Goal: Information Seeking & Learning: Learn about a topic

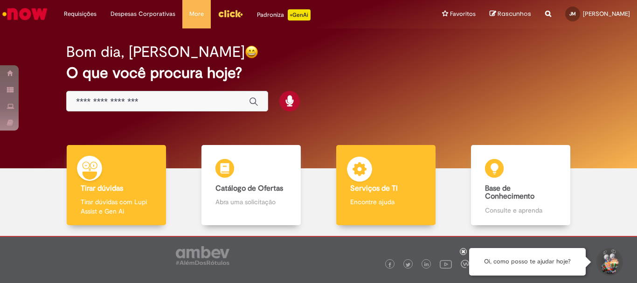
scroll to position [46, 0]
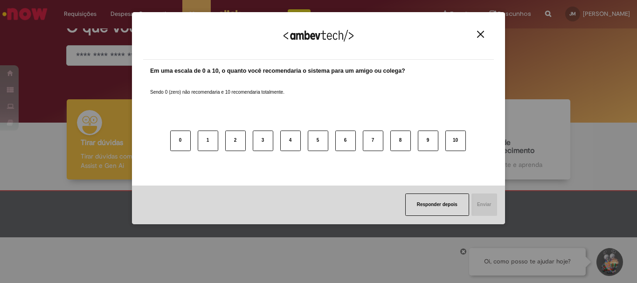
click at [480, 31] on img "Close" at bounding box center [480, 34] width 7 height 7
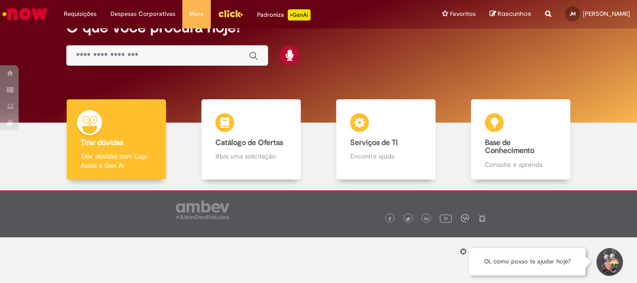
scroll to position [0, 0]
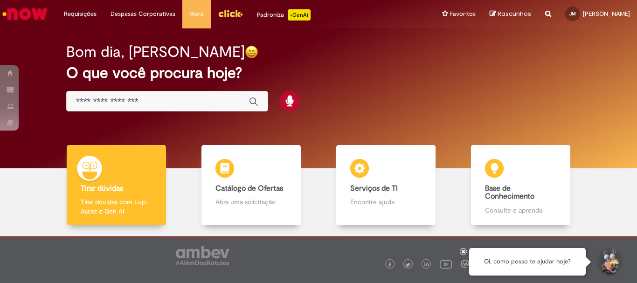
click at [222, 85] on div "Bom dia, Jose O que você procura hoje?" at bounding box center [318, 77] width 537 height 79
click at [219, 92] on div "Global" at bounding box center [167, 101] width 202 height 21
click at [213, 108] on div "Global" at bounding box center [167, 101] width 202 height 21
click at [212, 99] on input "Basta digitar aqui" at bounding box center [158, 102] width 164 height 11
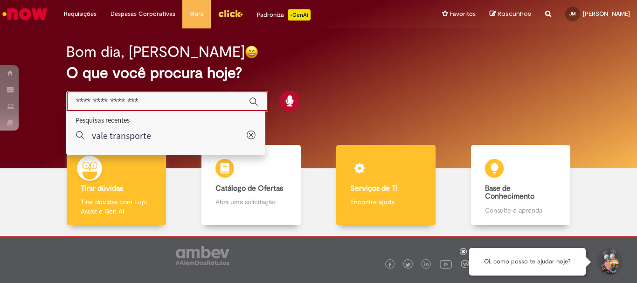
click at [336, 182] on div "Serviços de TI Serviços de TI Encontre ajuda" at bounding box center [385, 185] width 99 height 81
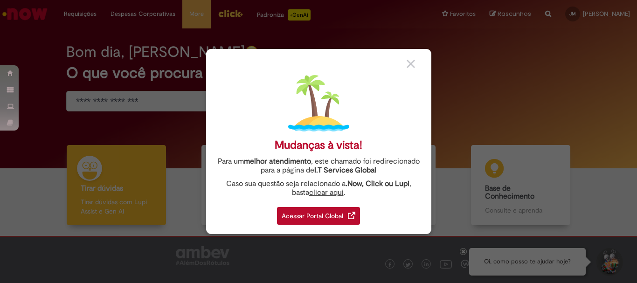
click at [411, 68] on img at bounding box center [411, 64] width 8 height 8
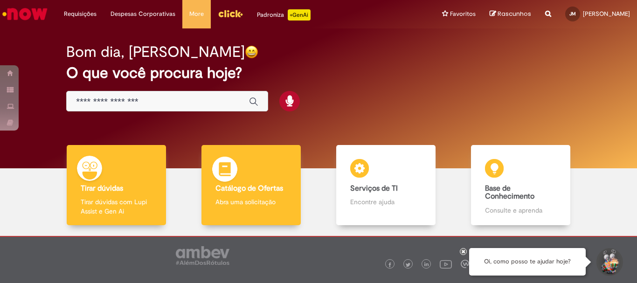
click at [256, 194] on div "Catálogo de Ofertas Catálogo de Ofertas Abra uma solicitação" at bounding box center [250, 185] width 99 height 81
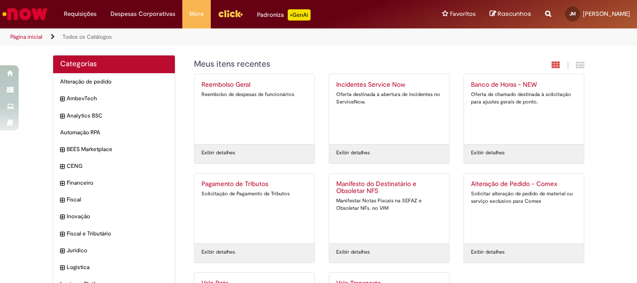
scroll to position [47, 0]
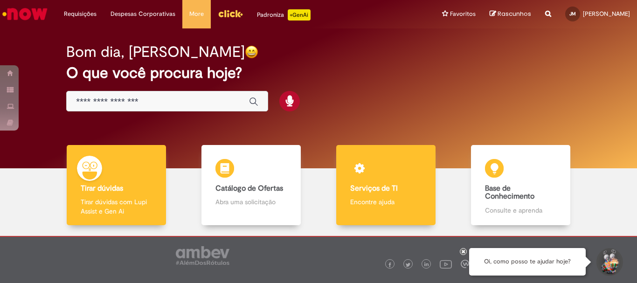
click at [424, 198] on div "Serviços de TI Serviços de TI Encontre ajuda" at bounding box center [385, 185] width 99 height 81
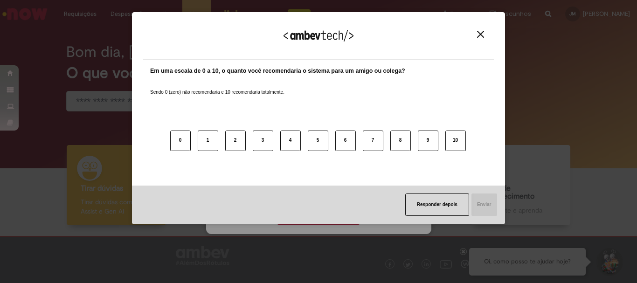
click at [478, 35] on img "Close" at bounding box center [480, 34] width 7 height 7
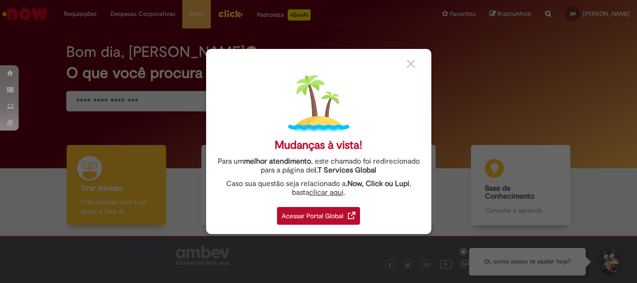
click at [409, 65] on img at bounding box center [411, 64] width 8 height 8
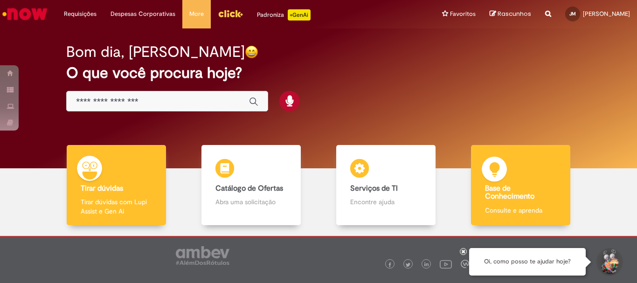
click at [513, 204] on div "Base de Conhecimento Base de Conhecimento Consulte e aprenda" at bounding box center [520, 185] width 99 height 81
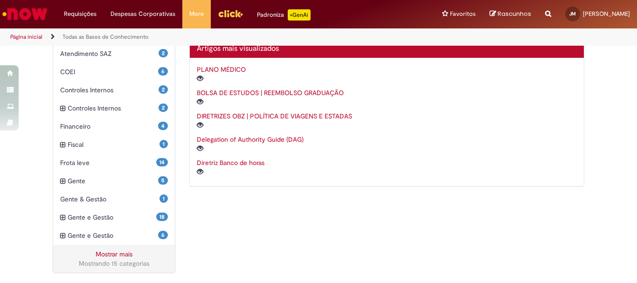
scroll to position [160, 0]
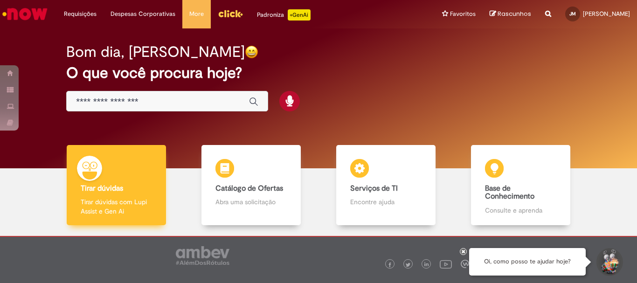
click at [126, 173] on div "Tirar dúvidas Tirar dúvidas Tirar dúvidas com Lupi Assist e Gen Ai" at bounding box center [116, 185] width 99 height 81
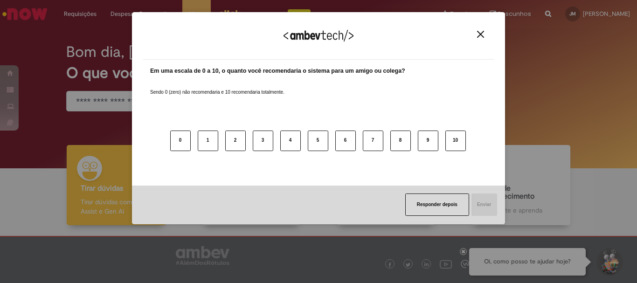
click at [224, 14] on div "Agradecemos seu feedback! Em uma escala de 0 a 10, o quanto você recomendaria o…" at bounding box center [318, 118] width 373 height 212
click at [473, 38] on div "Agradecemos seu feedback!" at bounding box center [318, 41] width 351 height 36
click at [479, 35] on img "Close" at bounding box center [480, 34] width 7 height 7
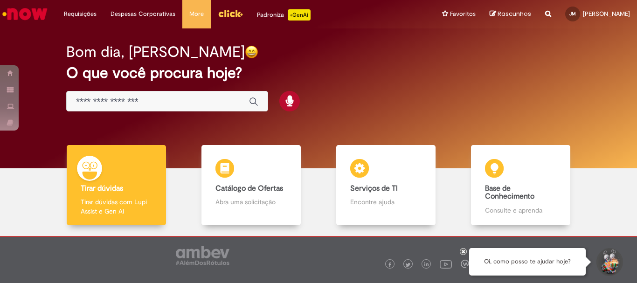
click at [227, 17] on img "Menu Cabeçalho" at bounding box center [230, 14] width 25 height 14
